Goal: Task Accomplishment & Management: Use online tool/utility

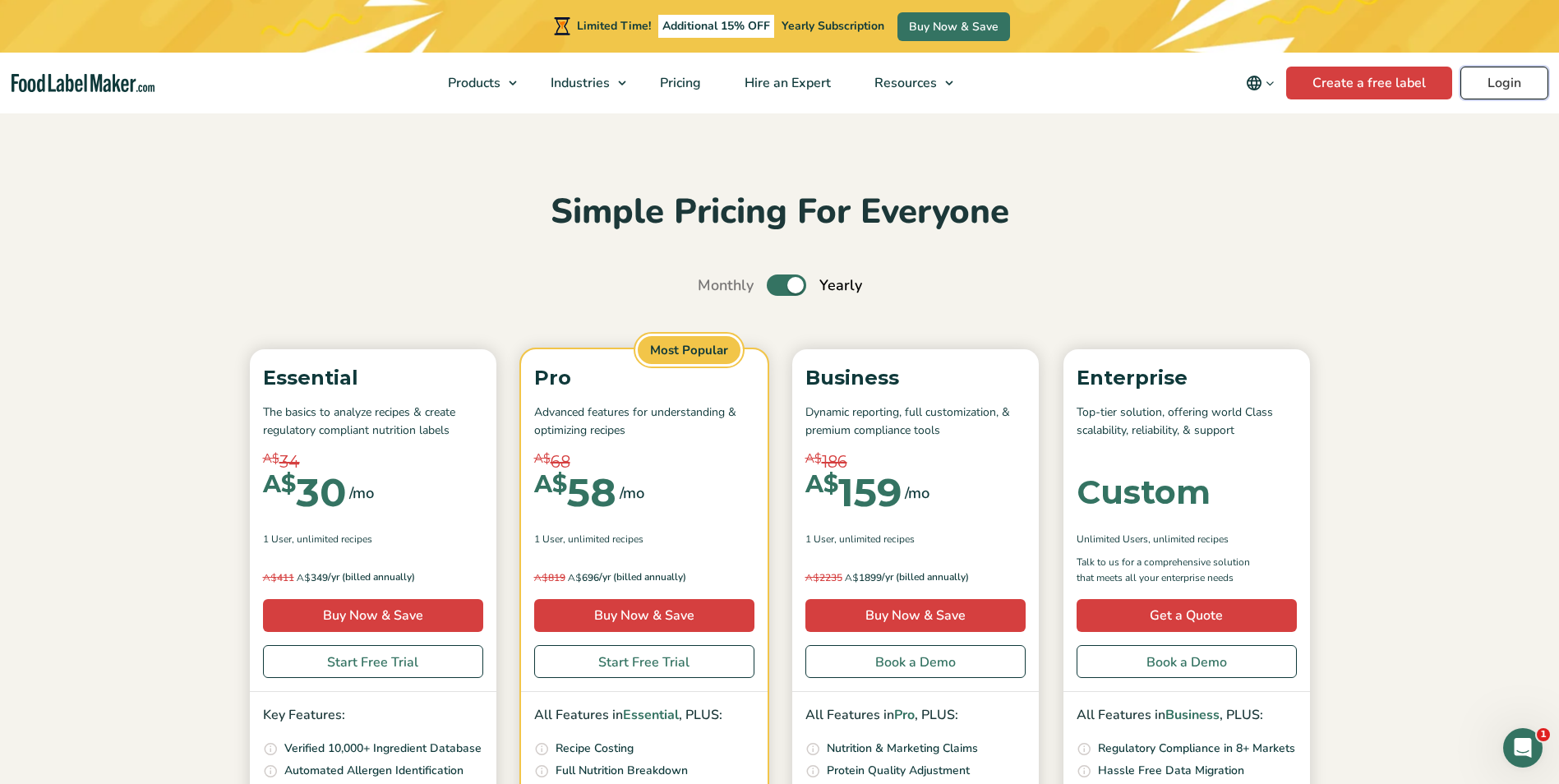
click at [1511, 81] on link "Login" at bounding box center [1504, 82] width 88 height 33
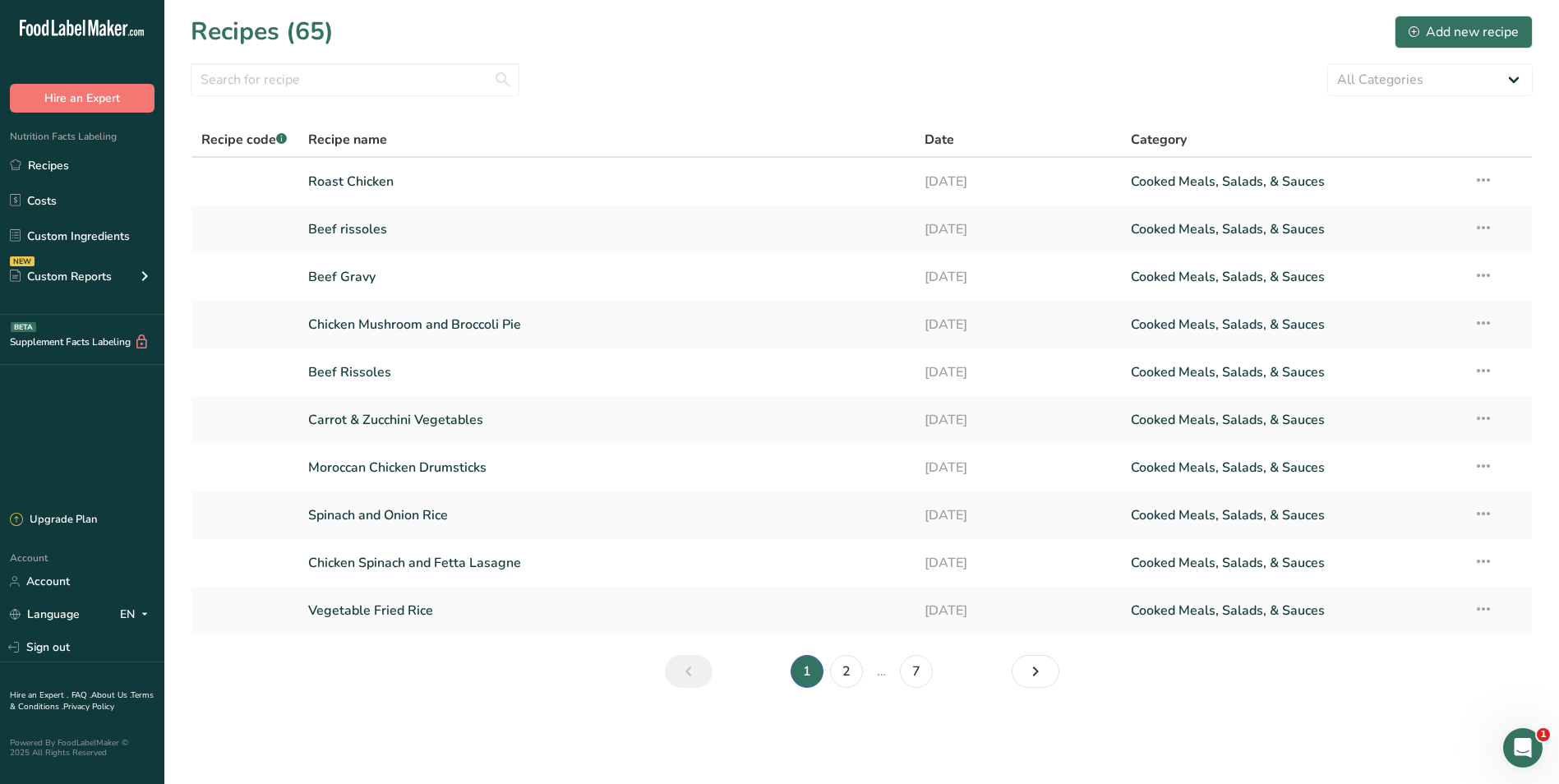
click at [917, 42] on div "Recipes (65) Add new recipe" at bounding box center [862, 32] width 1342 height 37
